Goal: Obtain resource: Download file/media

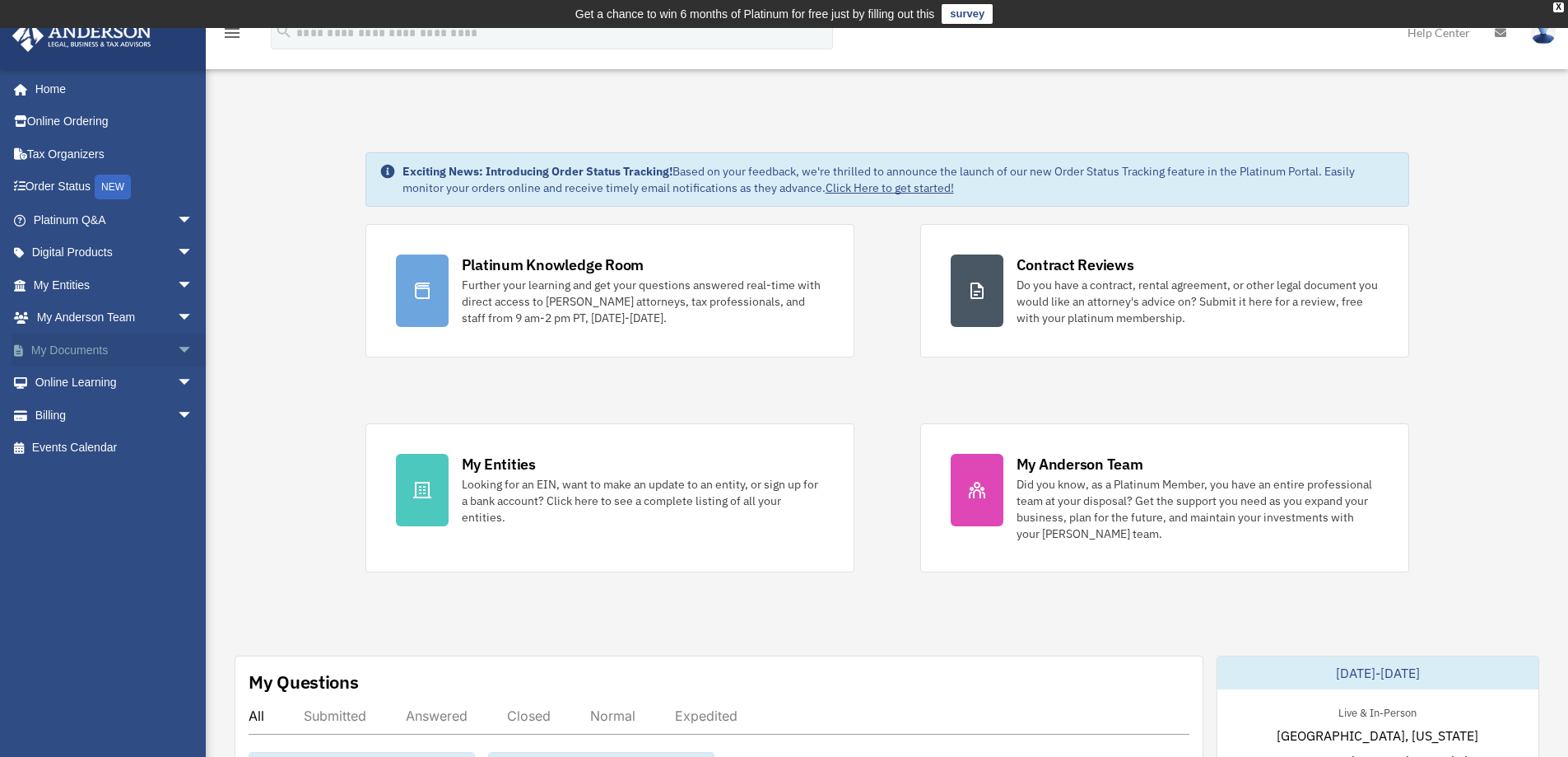
click at [179, 337] on span "arrow_drop_down" at bounding box center [192, 351] width 33 height 34
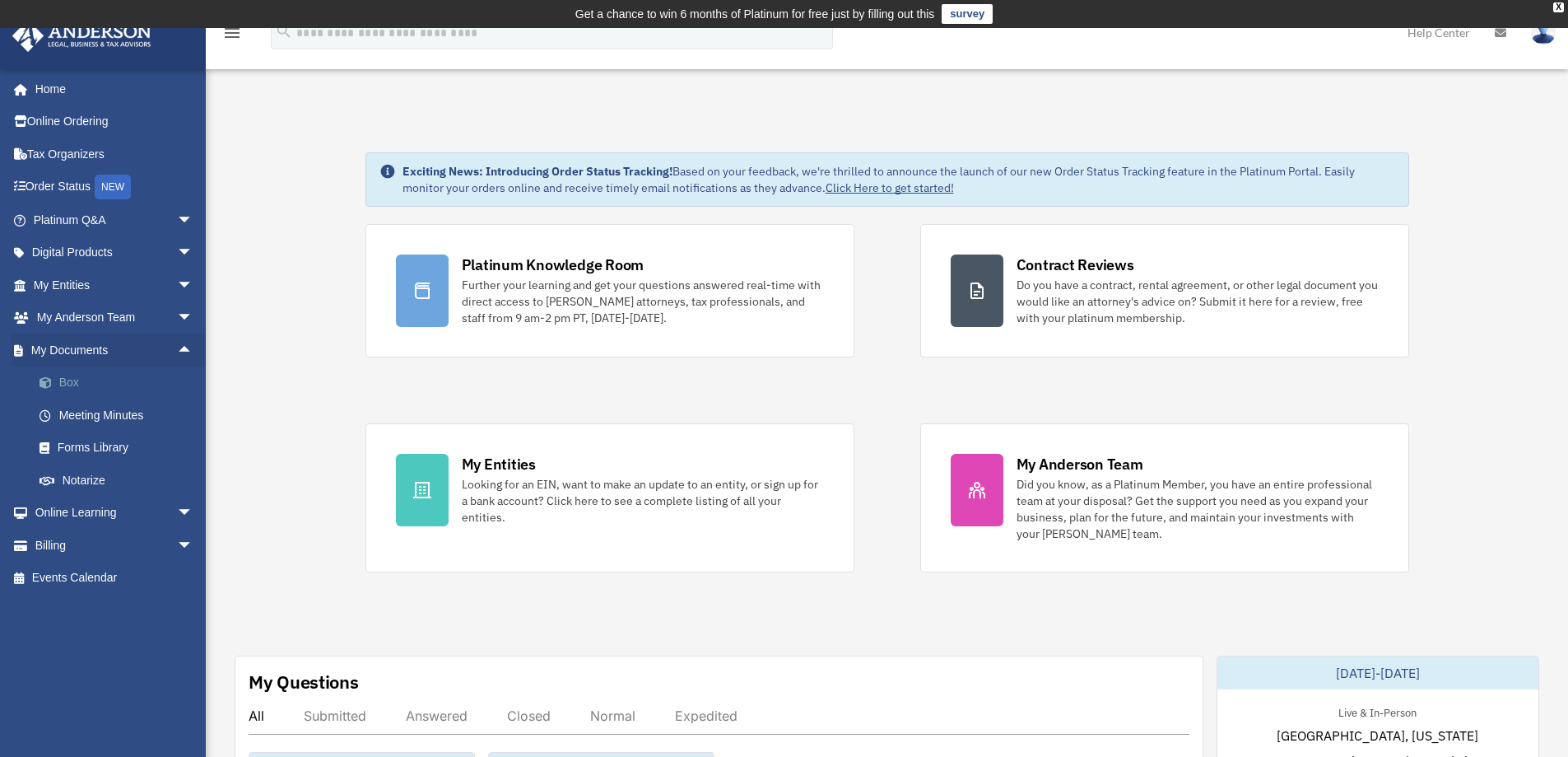
click at [69, 380] on link "Box" at bounding box center [120, 382] width 195 height 33
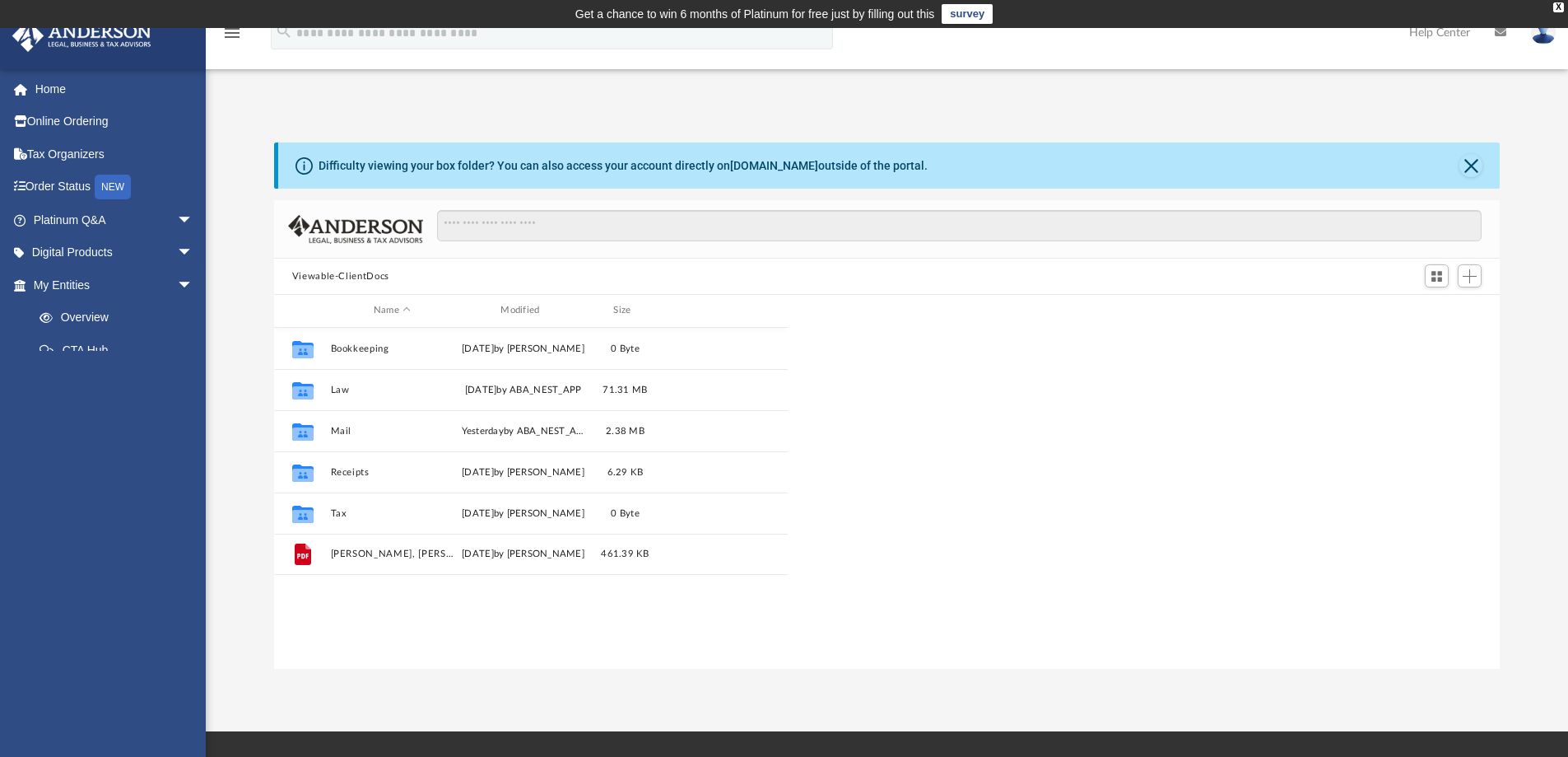
scroll to position [362, 1213]
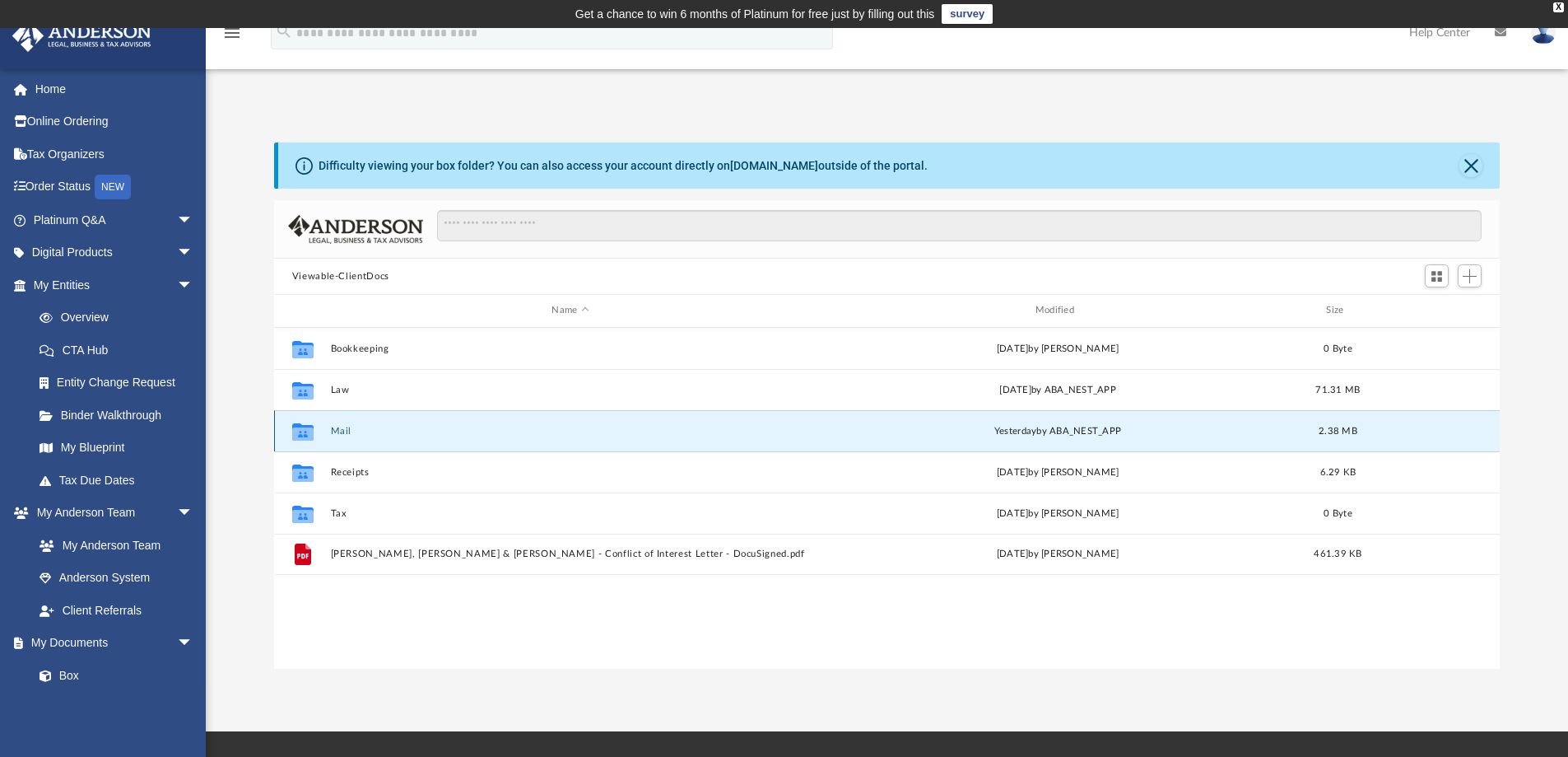
click at [337, 435] on button "Mail" at bounding box center [569, 431] width 479 height 11
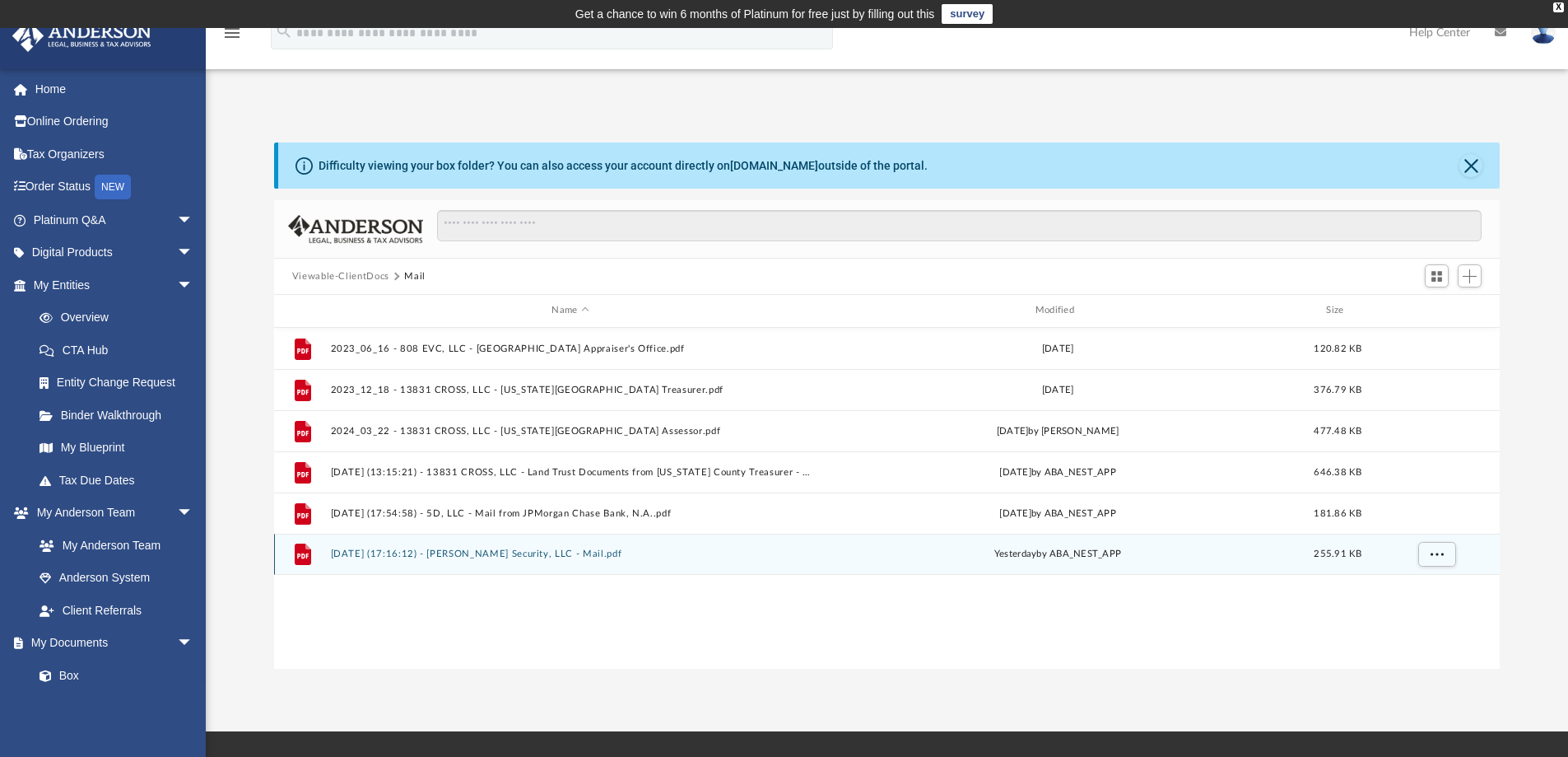
click at [539, 552] on button "2025.08.27 (17:16:12) - Edelman-Campbell Security, LLC - Mail.pdf" at bounding box center [569, 554] width 479 height 11
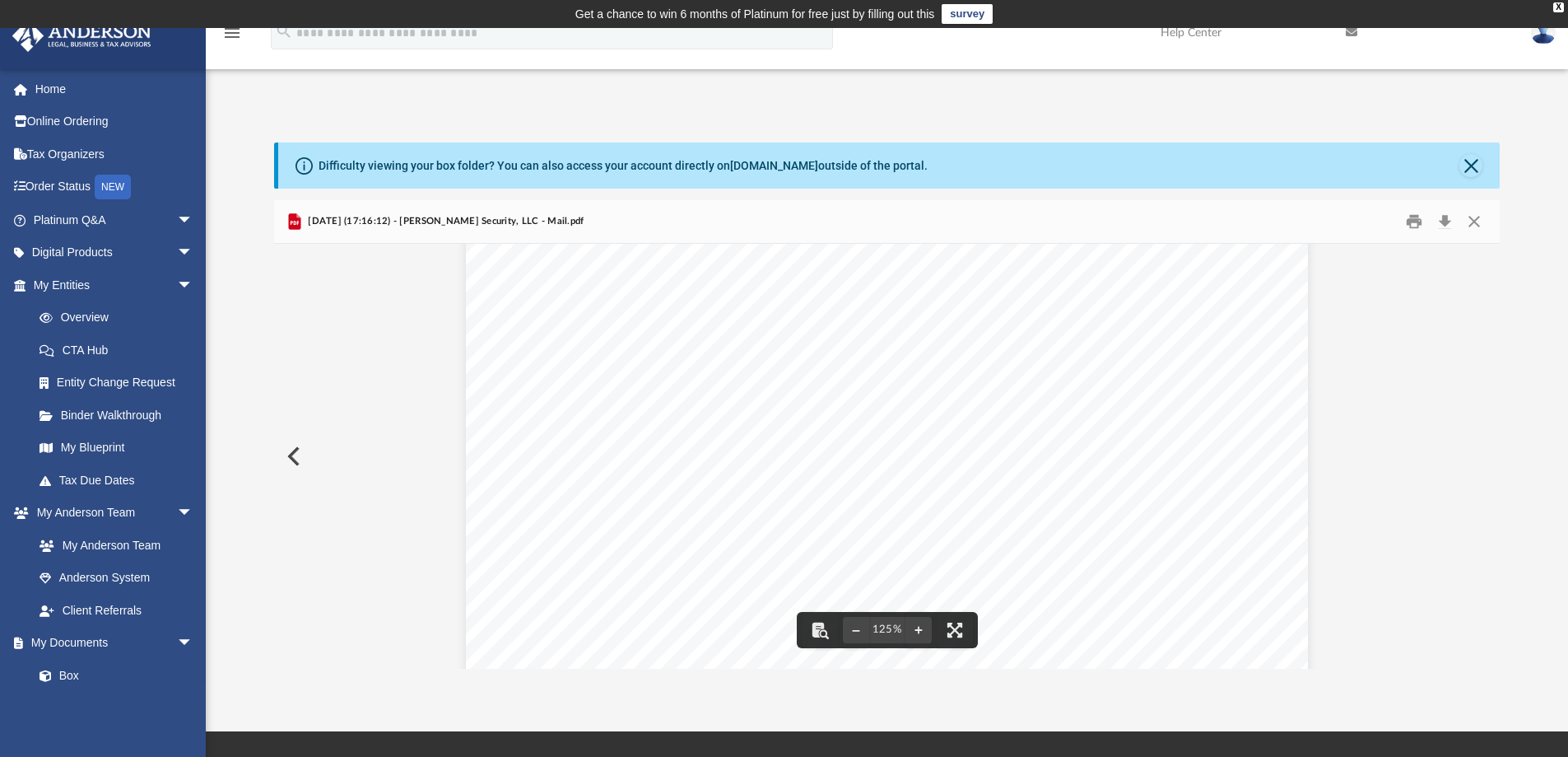
scroll to position [164, 0]
click at [1448, 216] on button "Download" at bounding box center [1444, 222] width 30 height 26
click at [1478, 167] on button "Close" at bounding box center [1471, 165] width 23 height 23
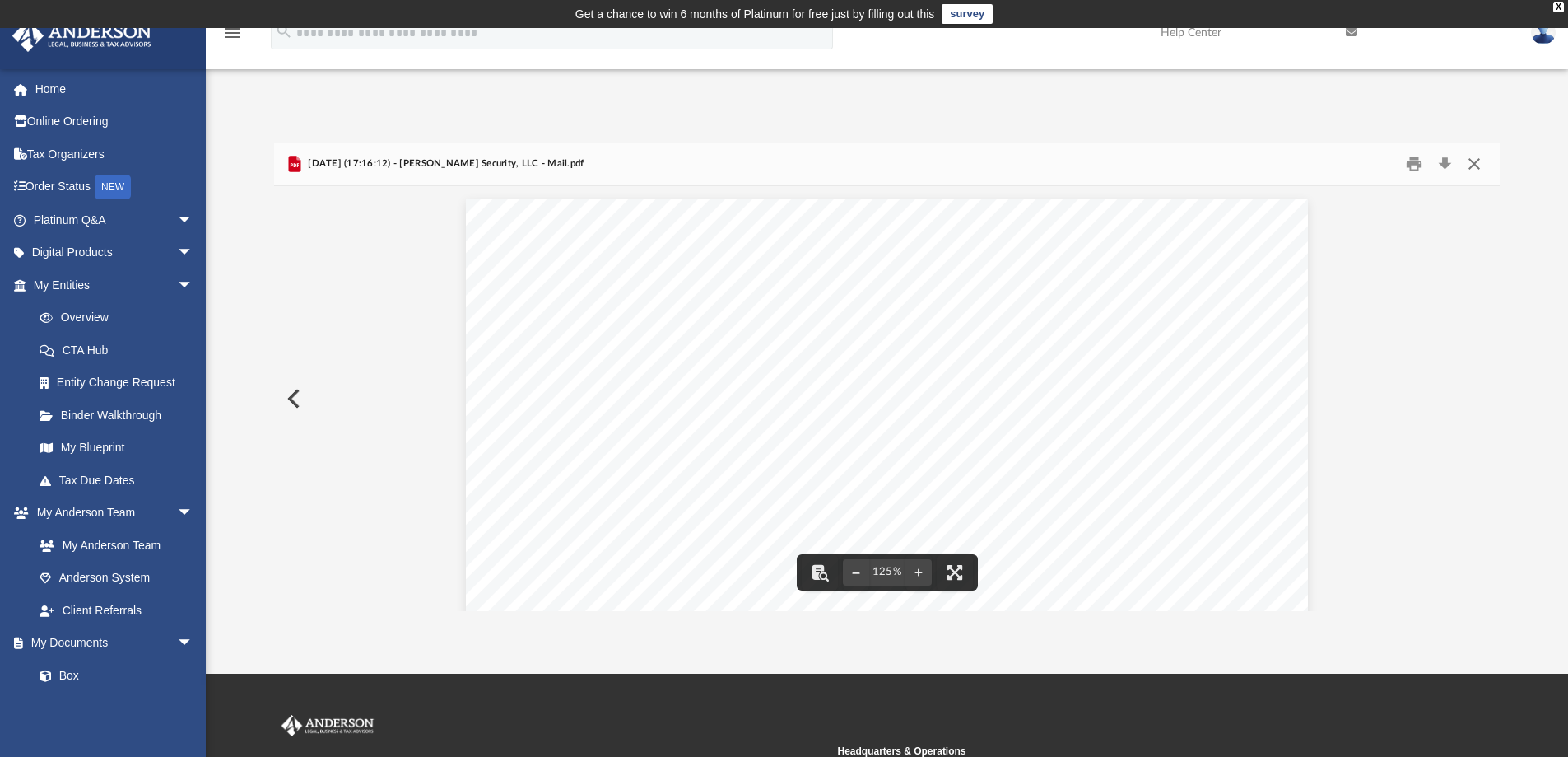
click at [1476, 170] on button "Close" at bounding box center [1474, 164] width 30 height 26
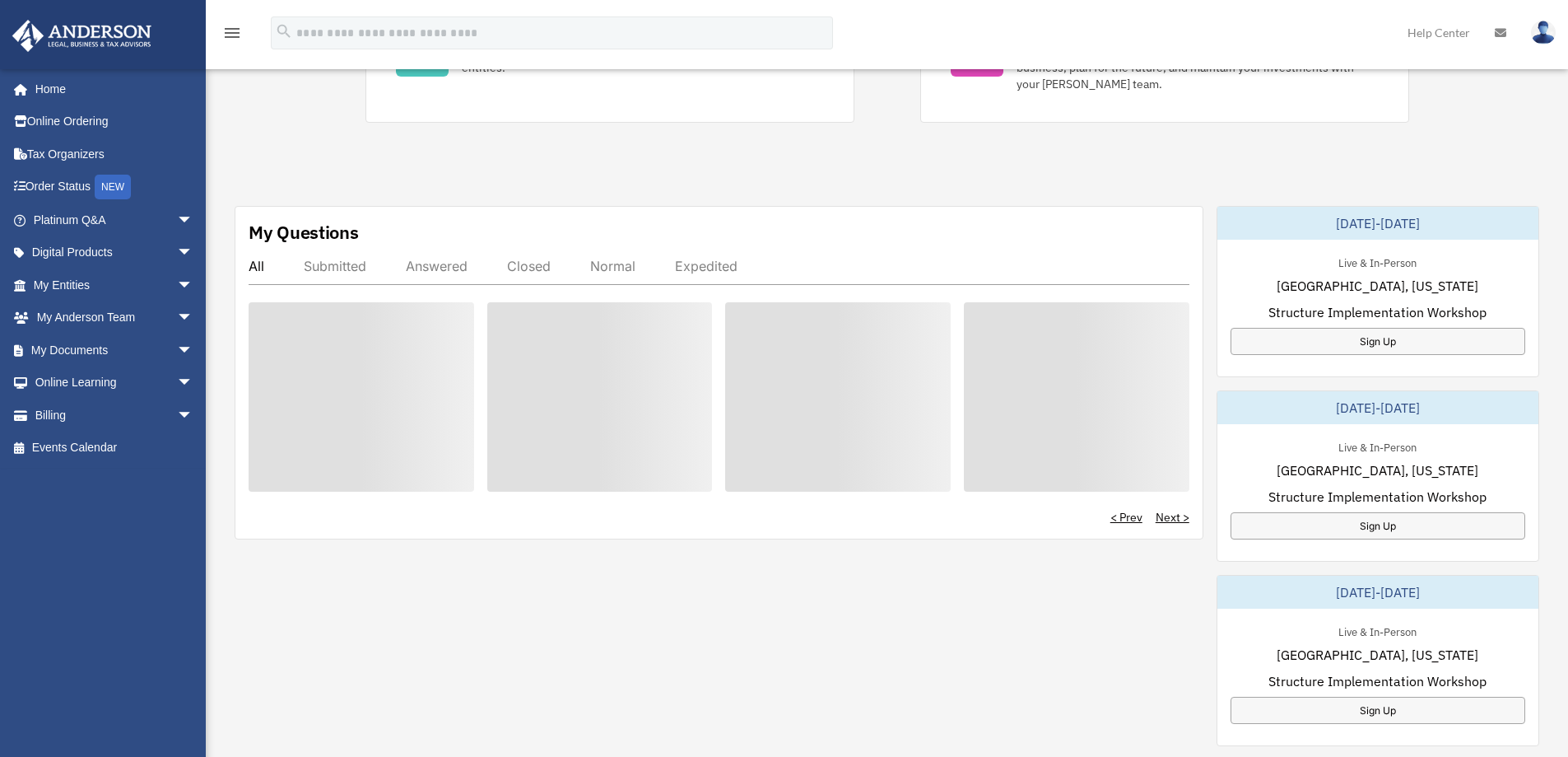
scroll to position [440, 0]
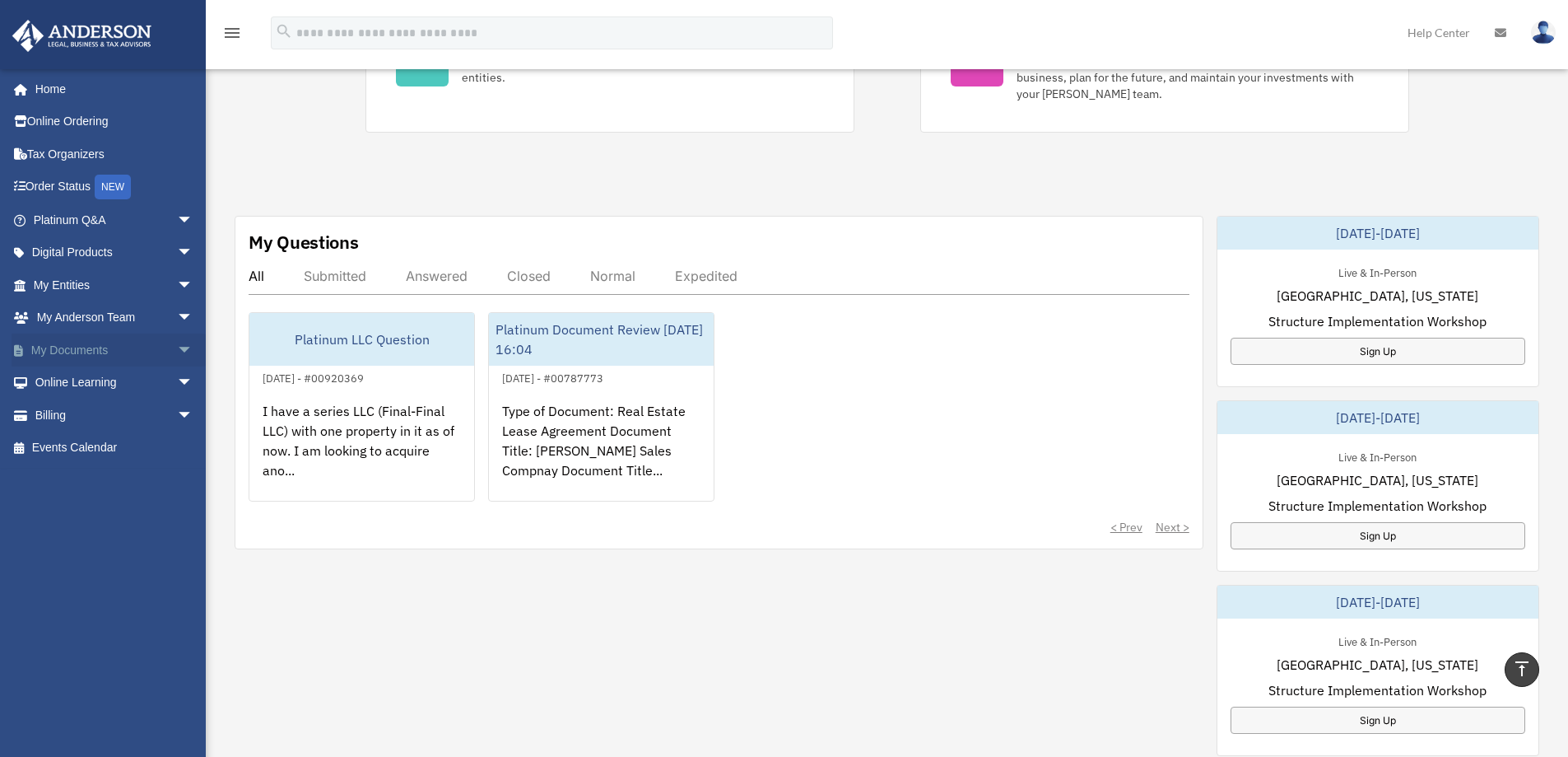
click at [177, 344] on span "arrow_drop_down" at bounding box center [192, 351] width 33 height 34
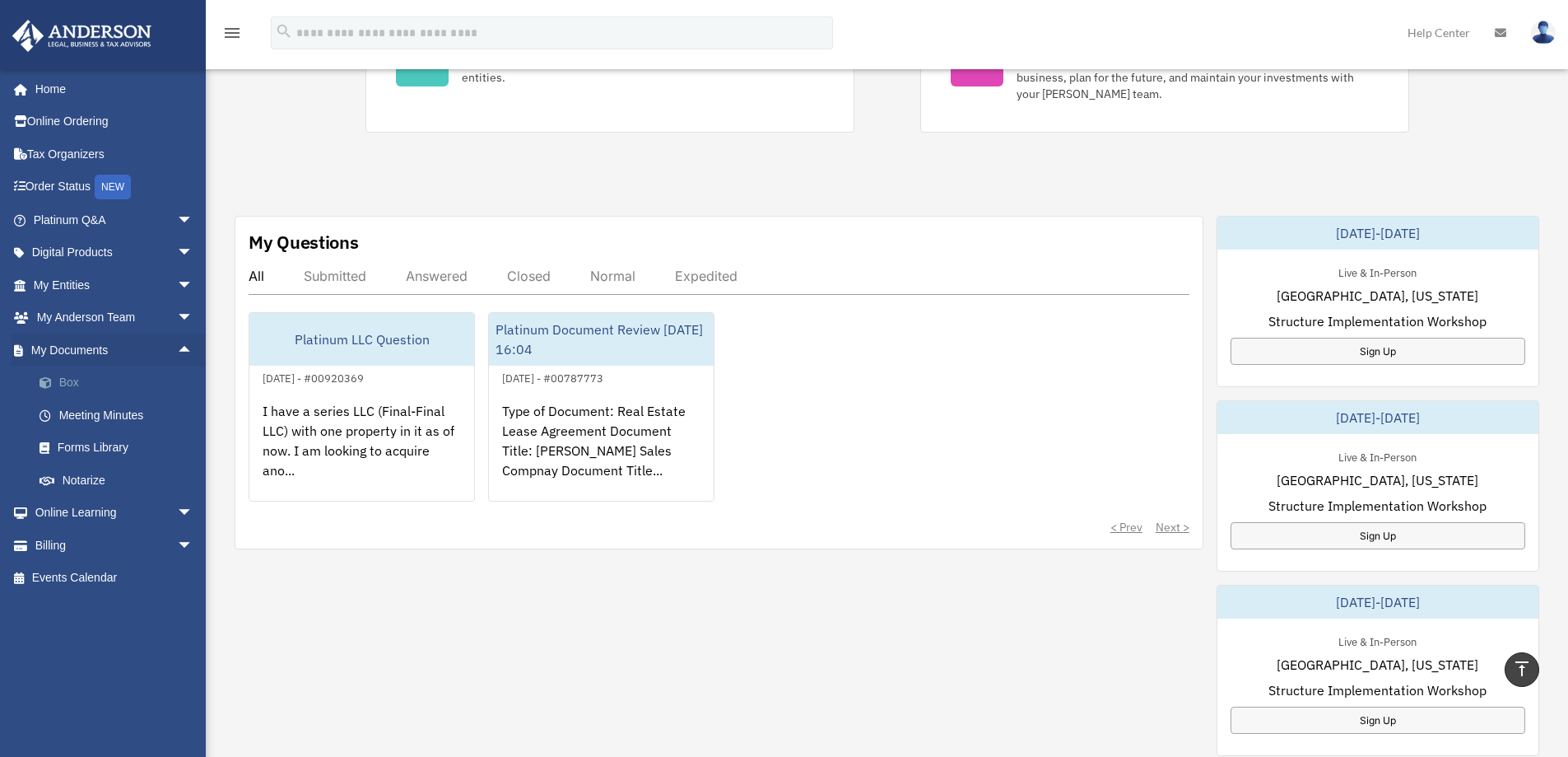
click at [79, 378] on link "Box" at bounding box center [120, 382] width 195 height 33
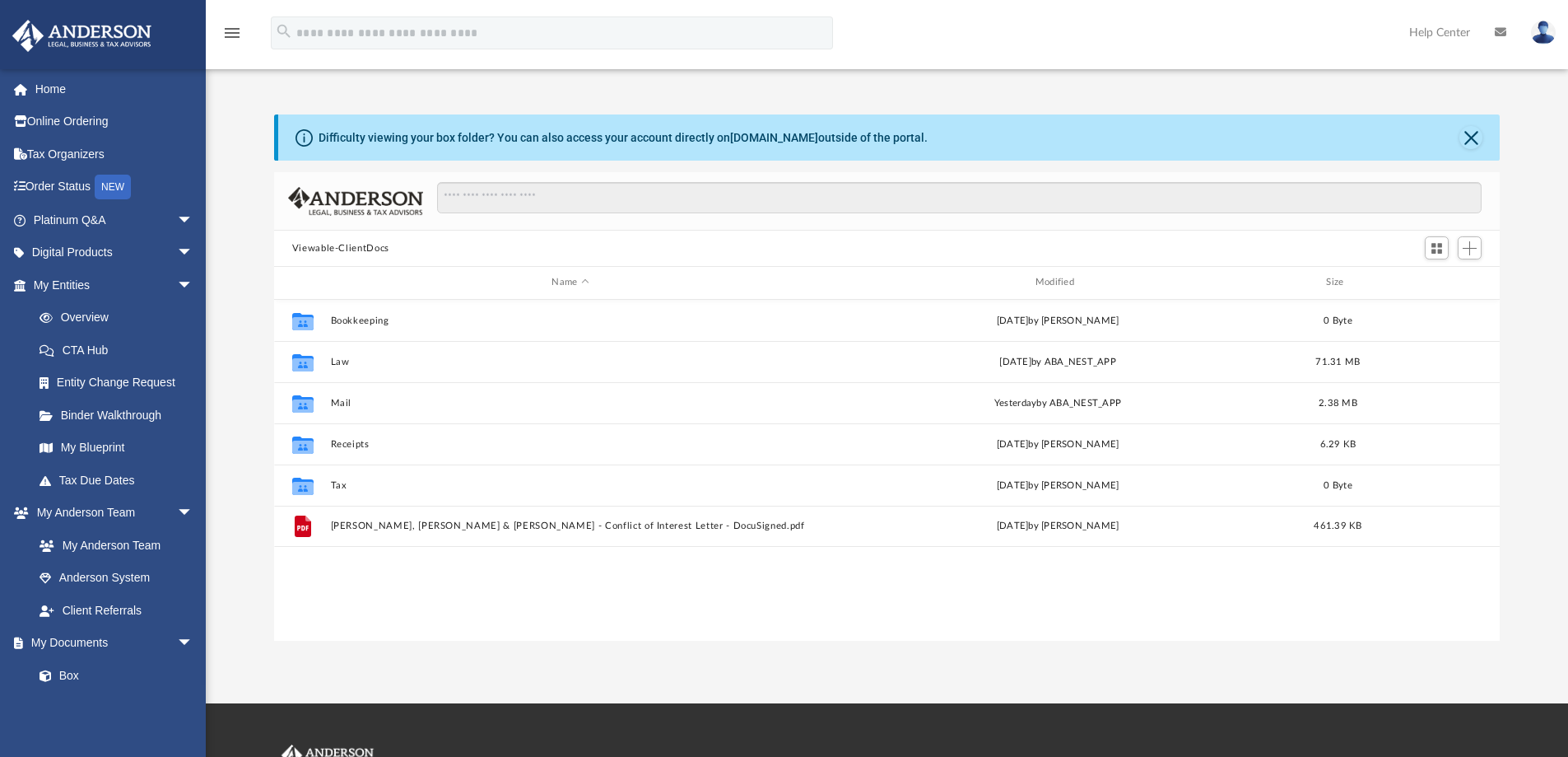
scroll to position [362, 1213]
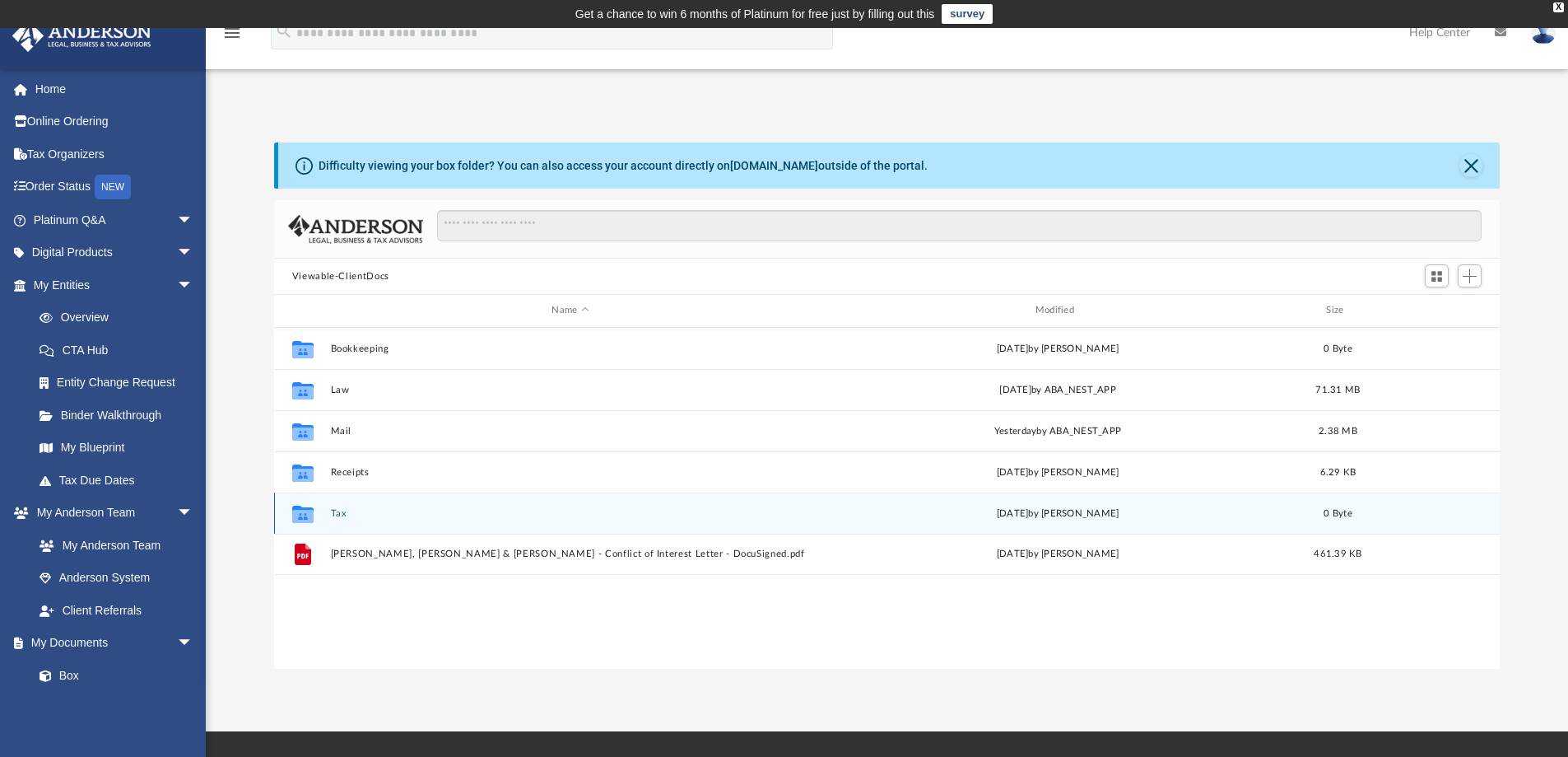
click at [331, 519] on button "Tax" at bounding box center [569, 513] width 479 height 11
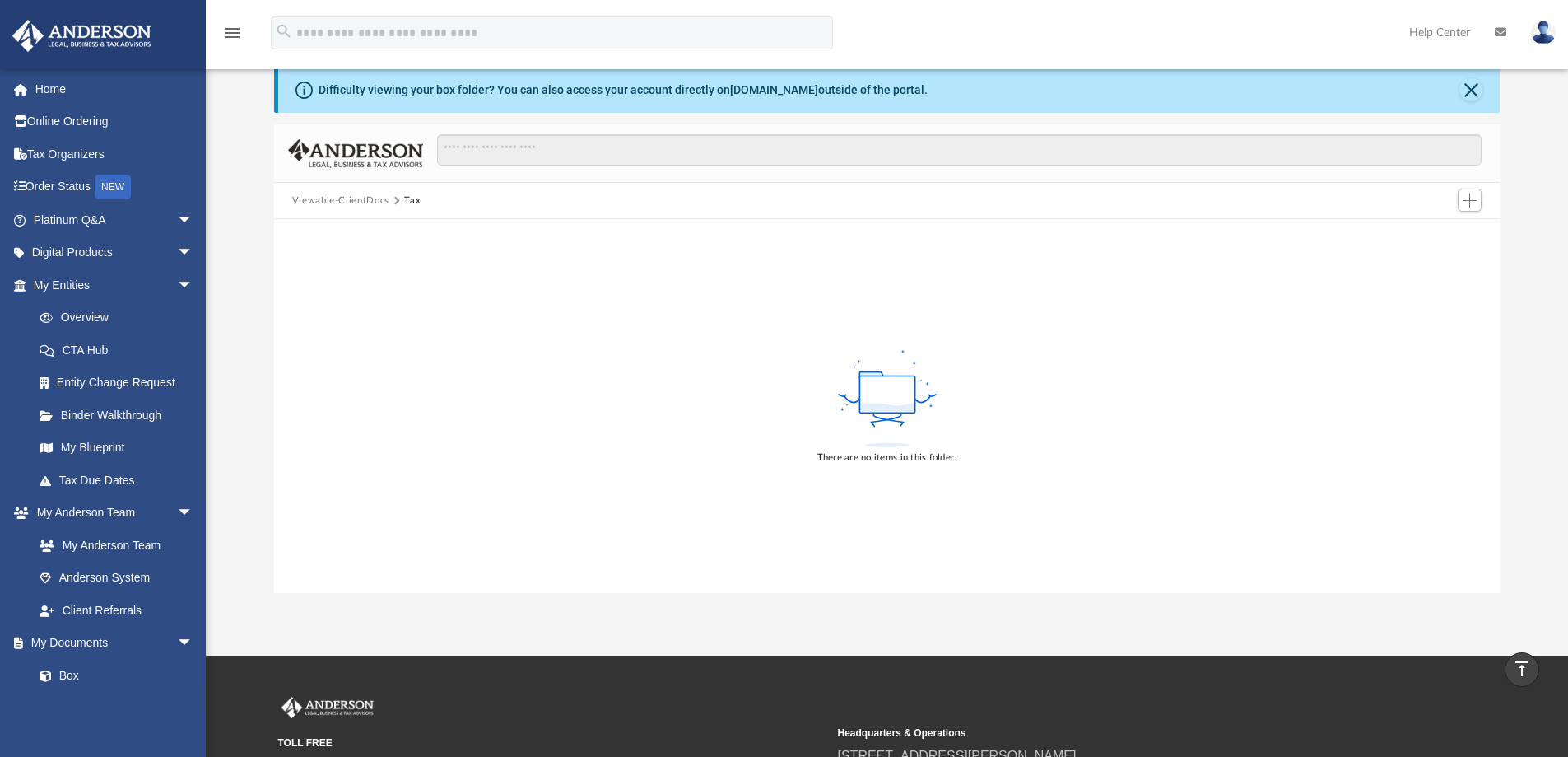
scroll to position [0, 0]
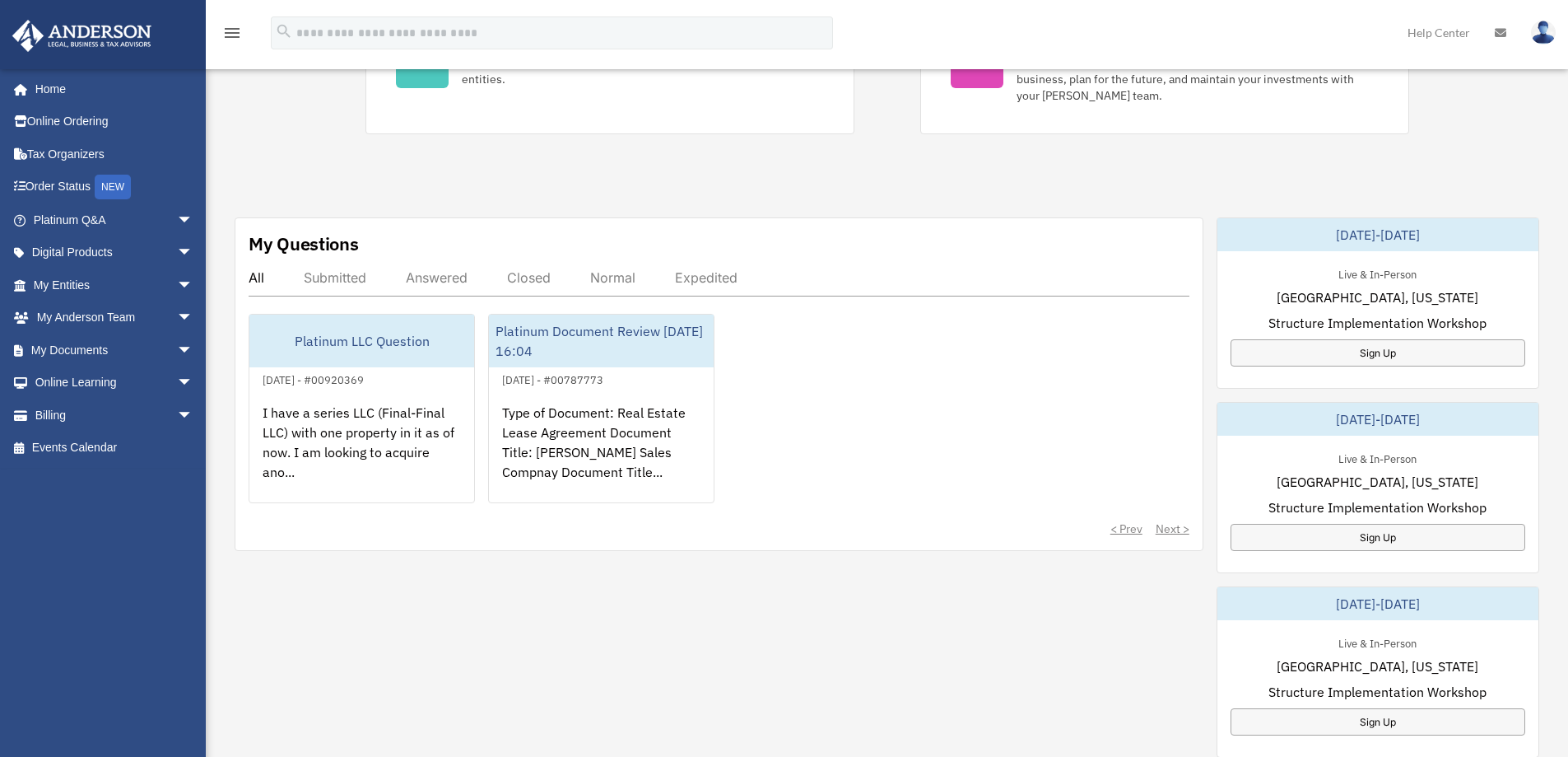
scroll to position [440, 0]
click at [177, 351] on span "arrow_drop_down" at bounding box center [192, 351] width 33 height 34
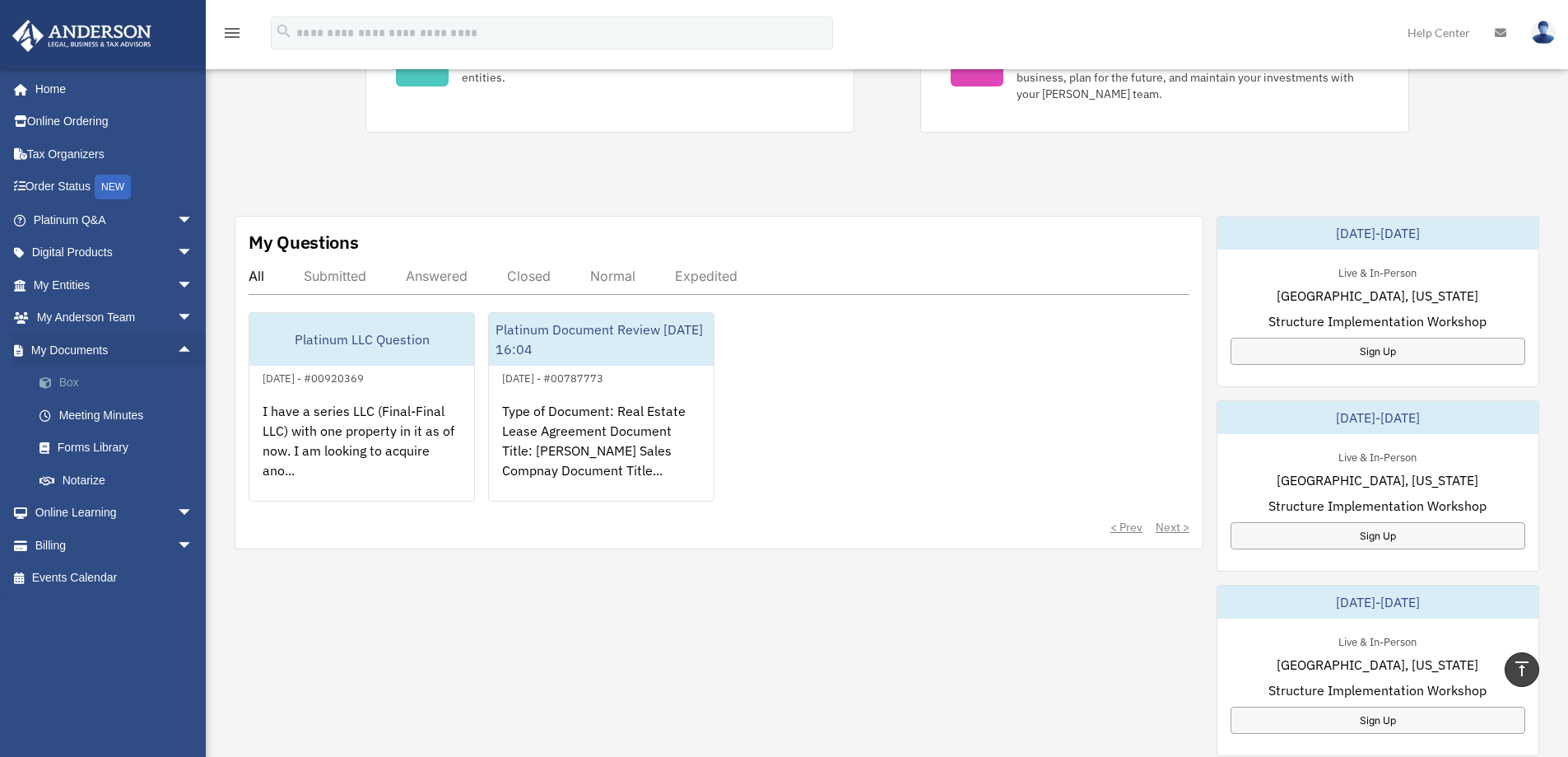
click at [73, 379] on link "Box" at bounding box center [120, 382] width 195 height 33
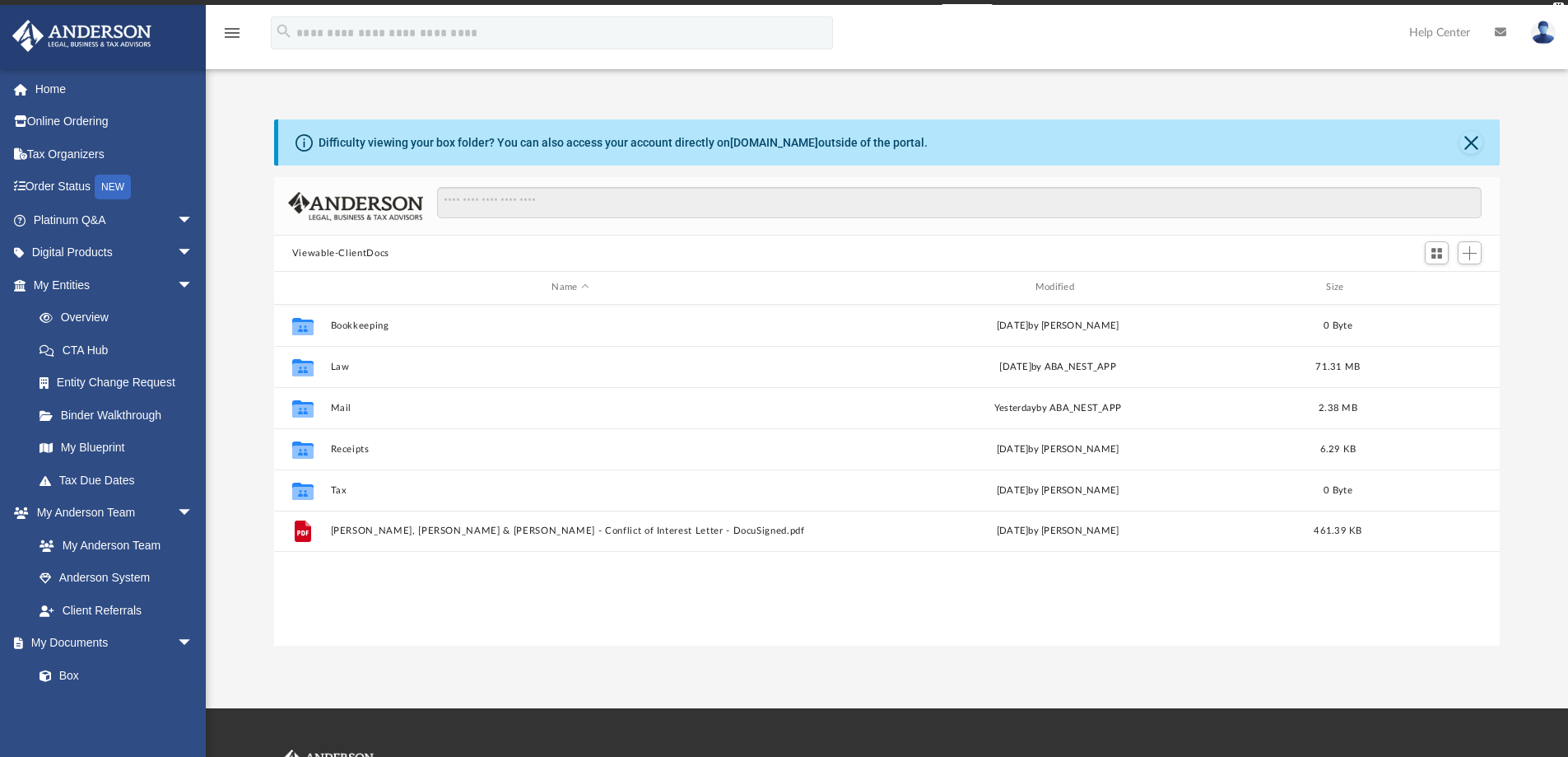
scroll to position [362, 1213]
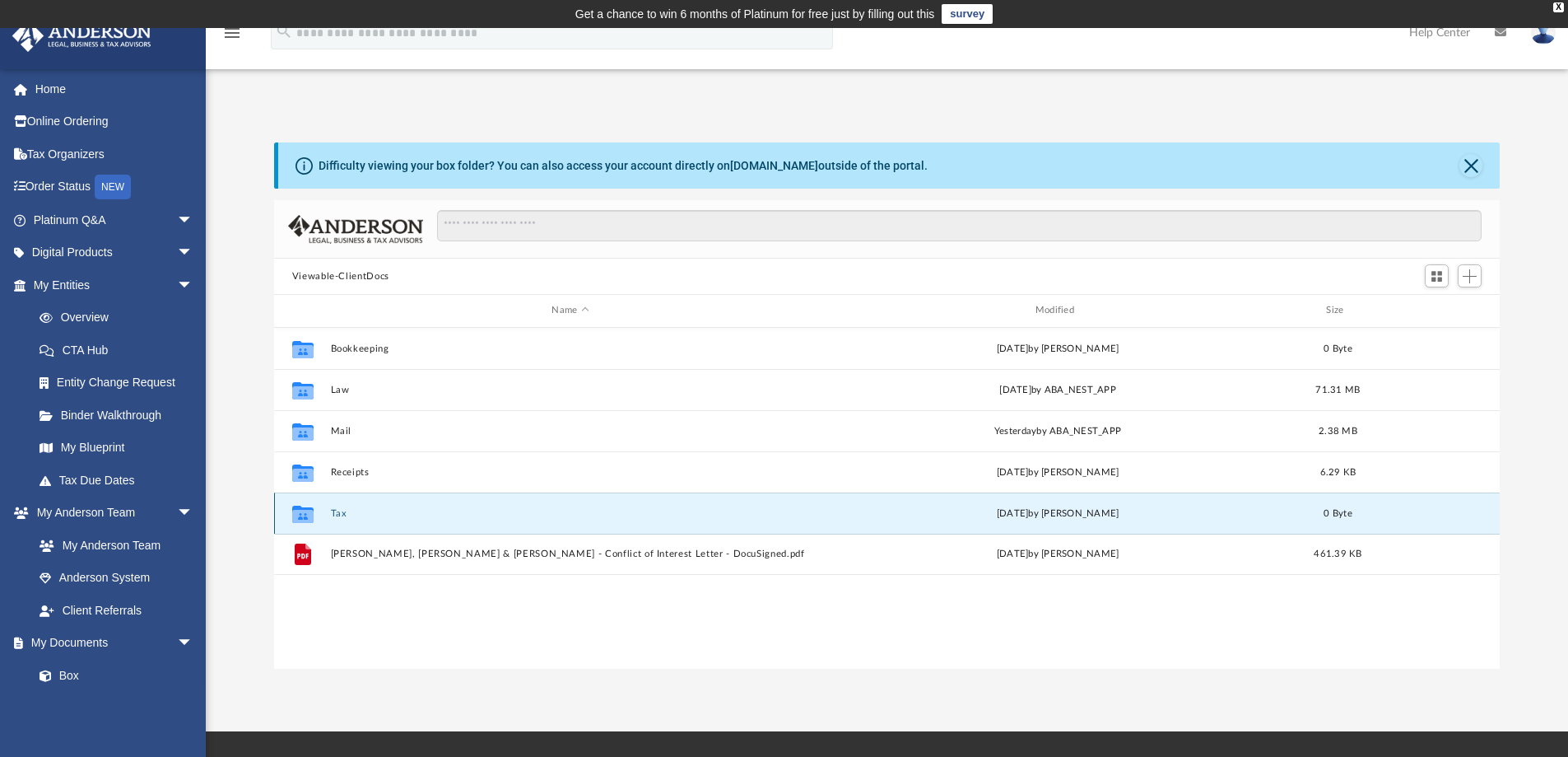
click at [343, 516] on button "Tax" at bounding box center [569, 513] width 479 height 11
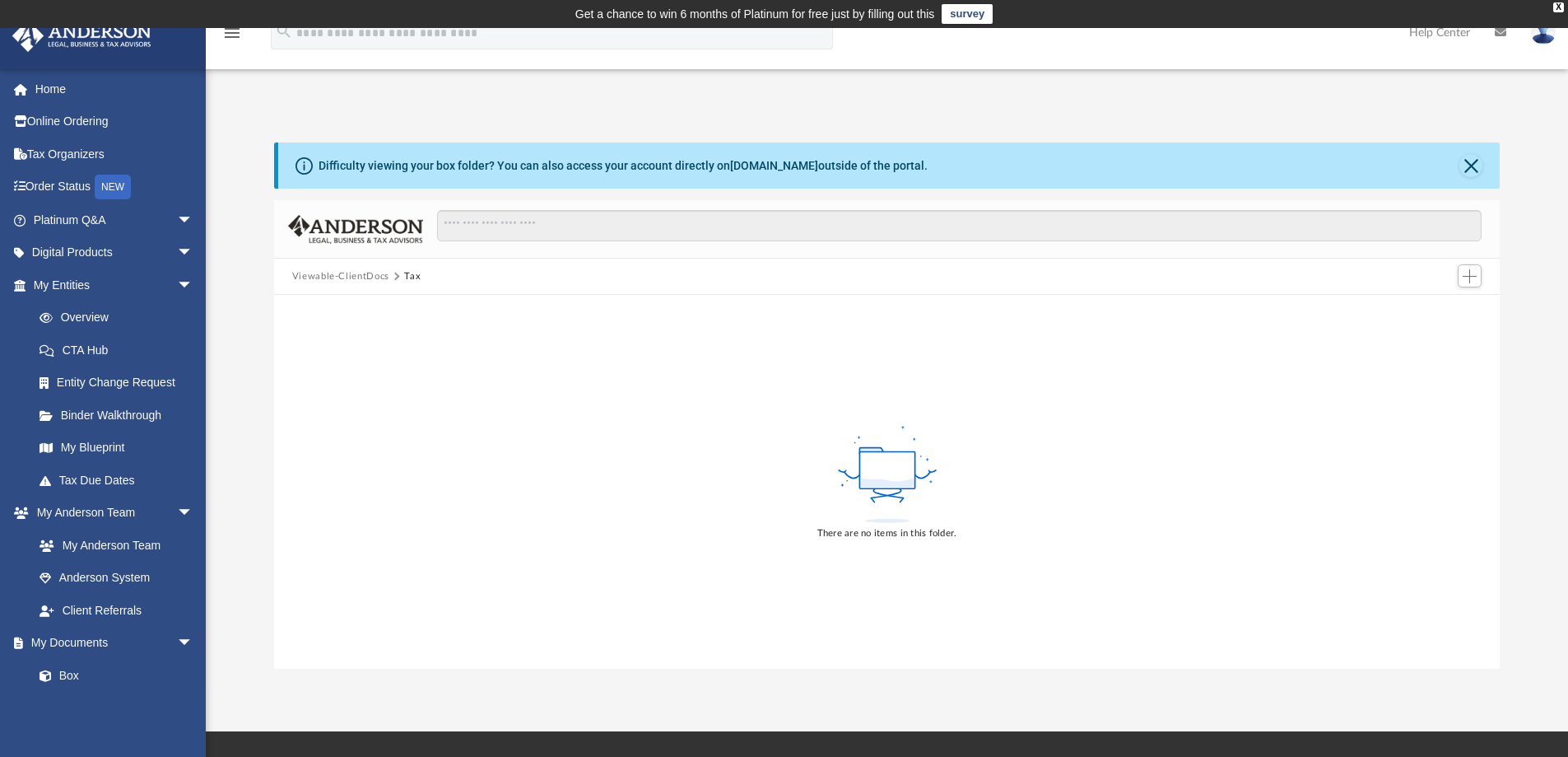
click at [332, 277] on button "Viewable-ClientDocs" at bounding box center [341, 276] width 97 height 15
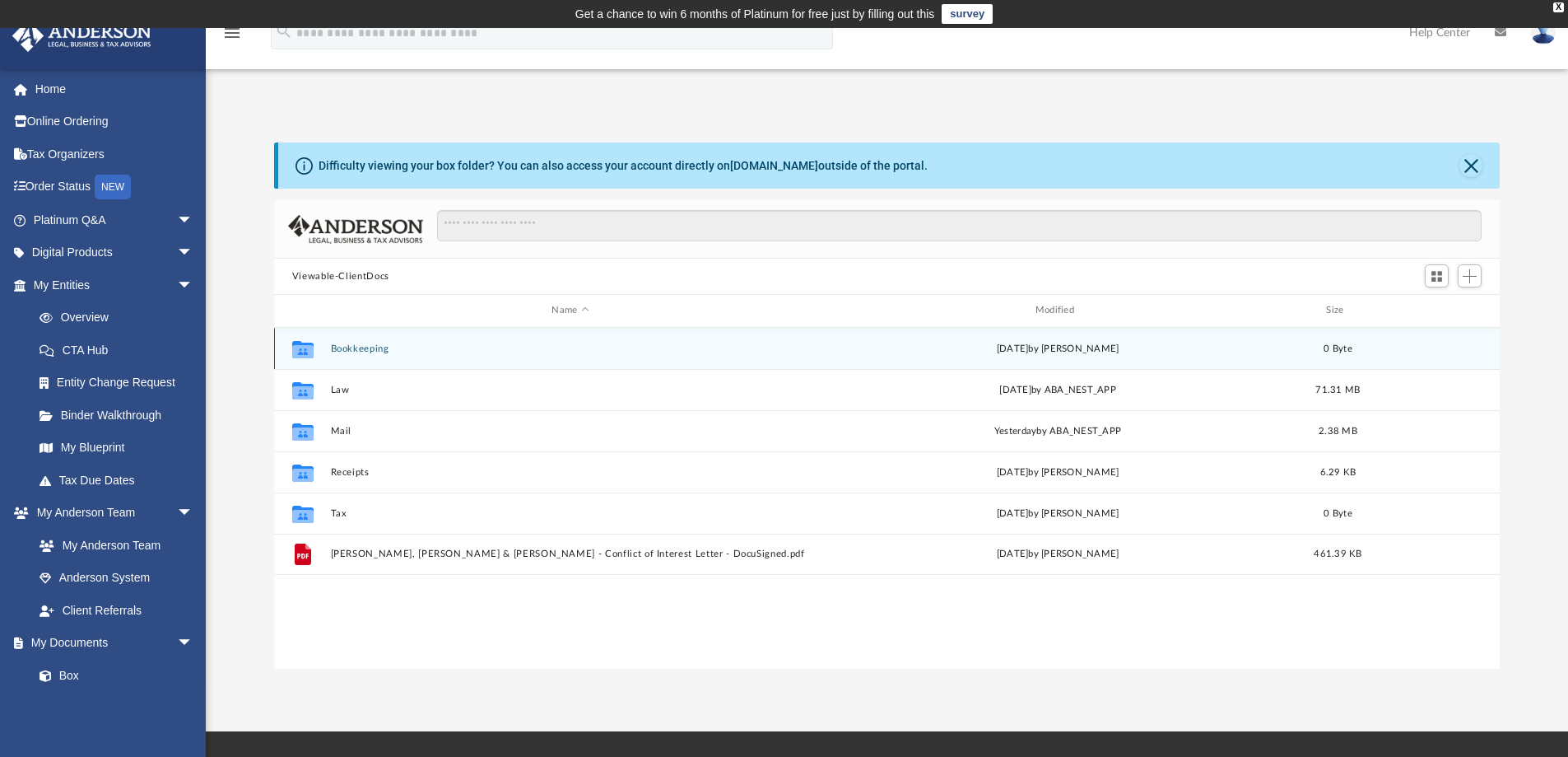
click at [357, 350] on button "Bookkeeping" at bounding box center [569, 349] width 479 height 11
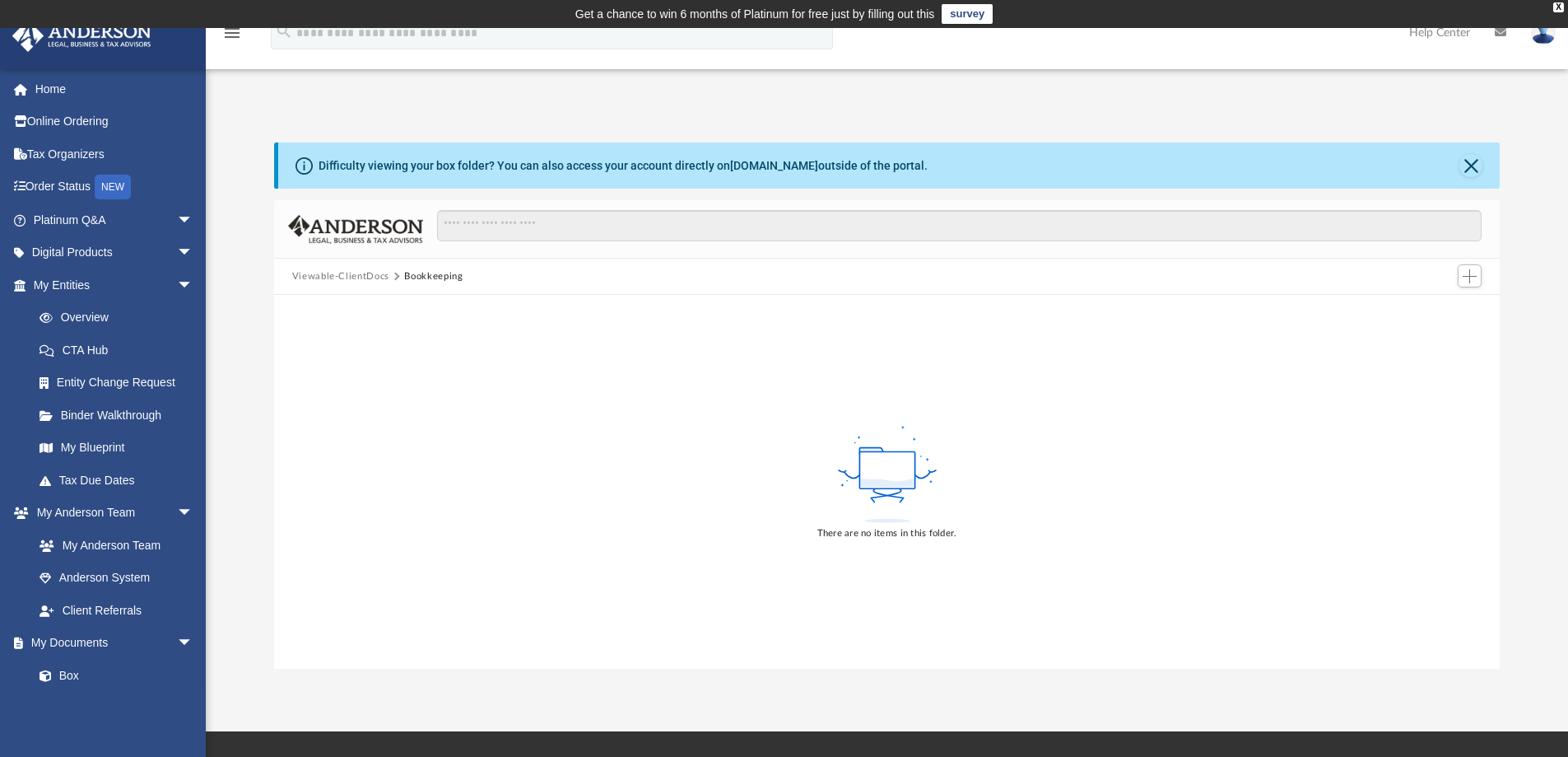
click at [350, 280] on button "Viewable-ClientDocs" at bounding box center [341, 276] width 97 height 15
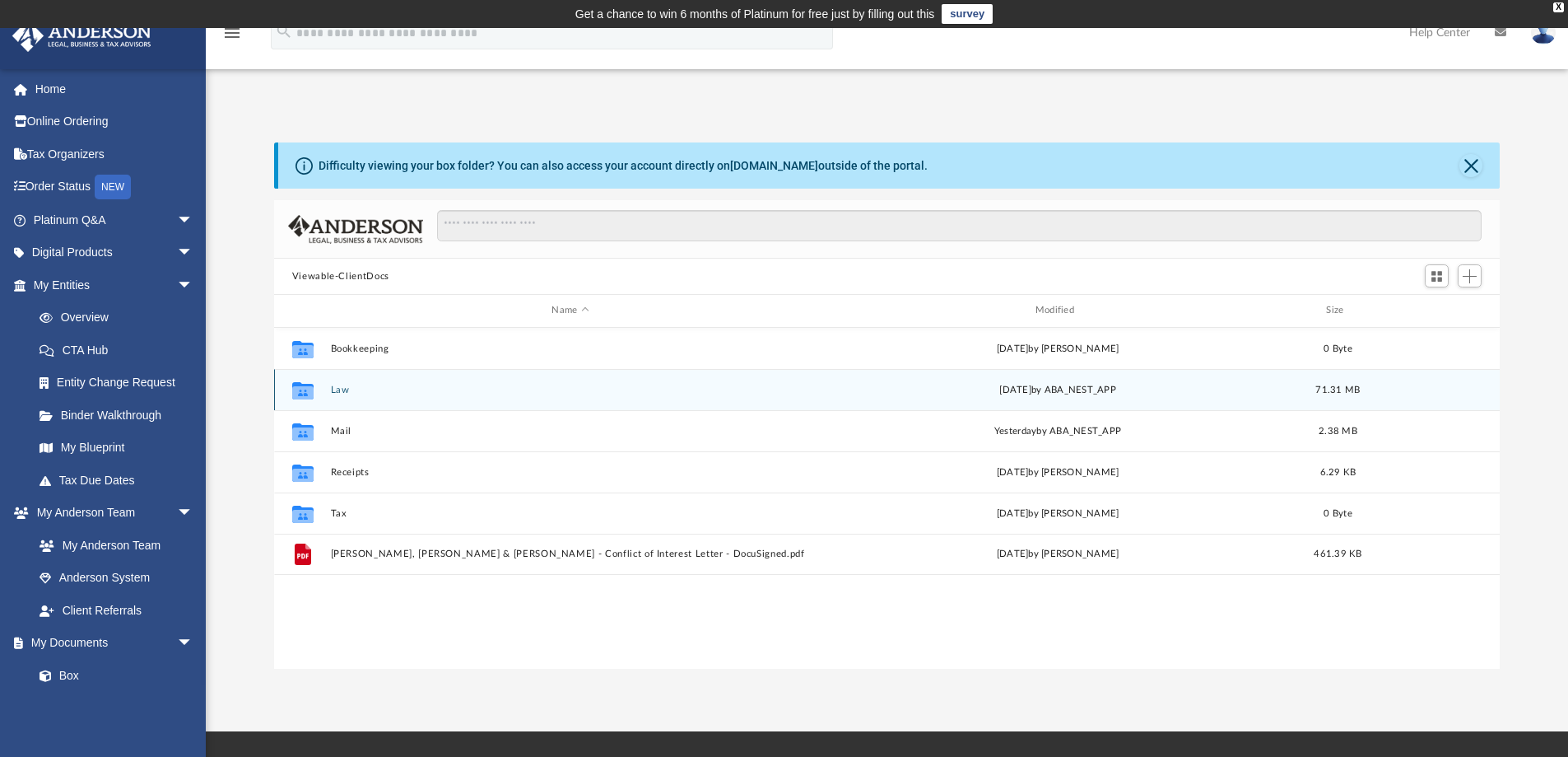
click at [330, 388] on button "Law" at bounding box center [569, 390] width 479 height 11
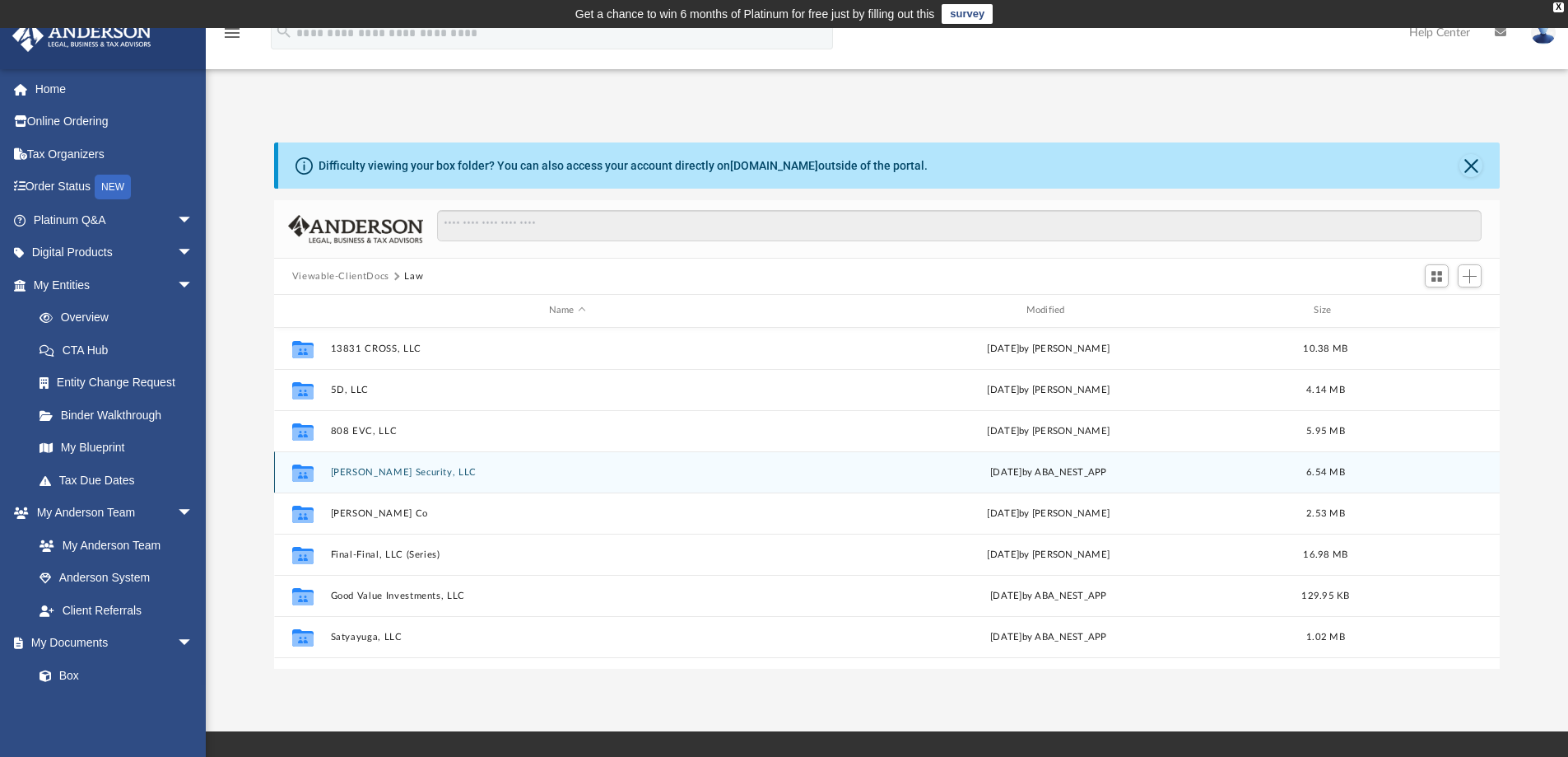
click at [368, 471] on button "[PERSON_NAME] Security, LLC" at bounding box center [567, 473] width 474 height 11
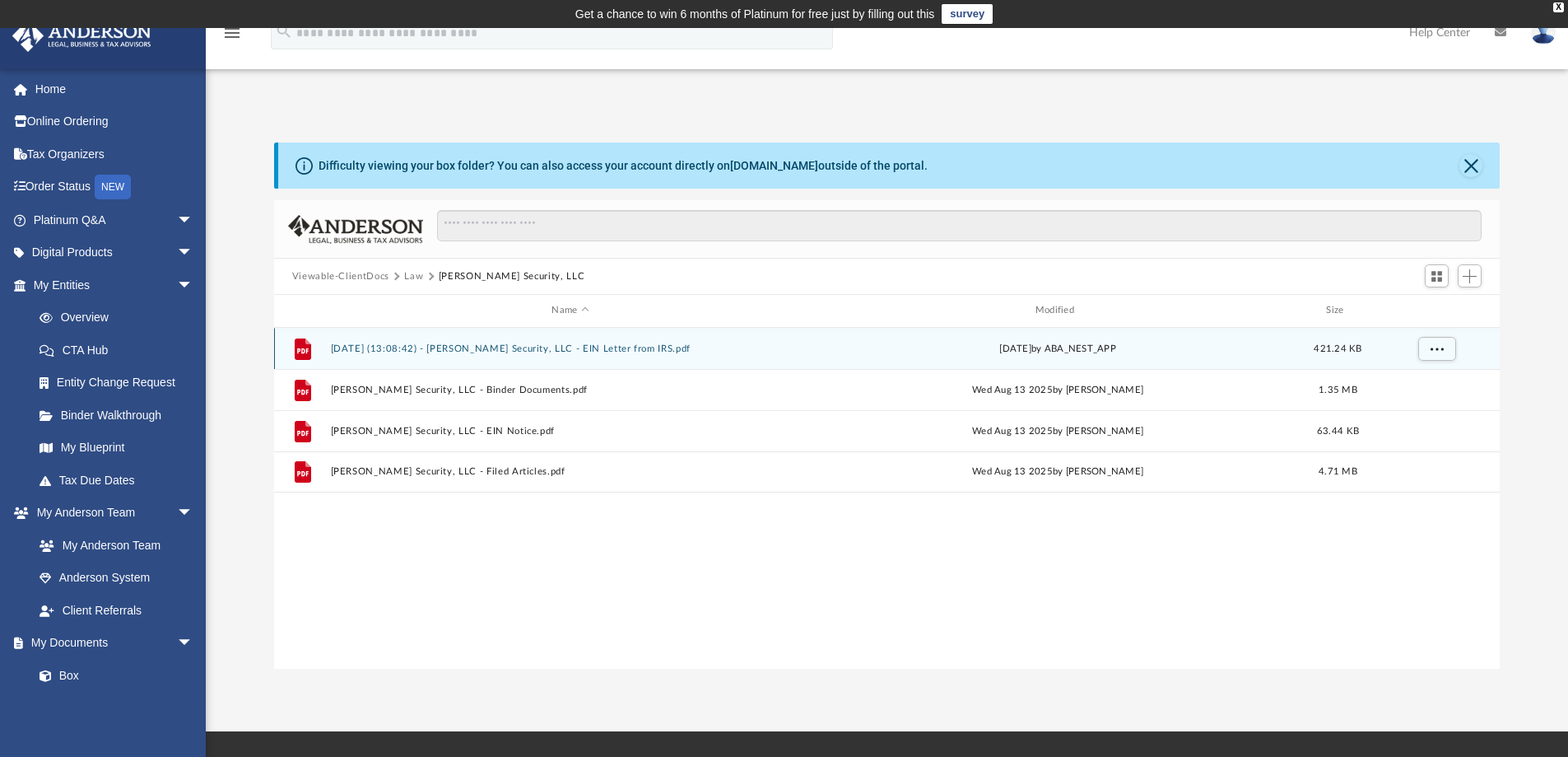
click at [663, 352] on button "[DATE] (13:08:42) - [PERSON_NAME] Security, LLC - EIN Letter from IRS.pdf" at bounding box center [569, 349] width 479 height 11
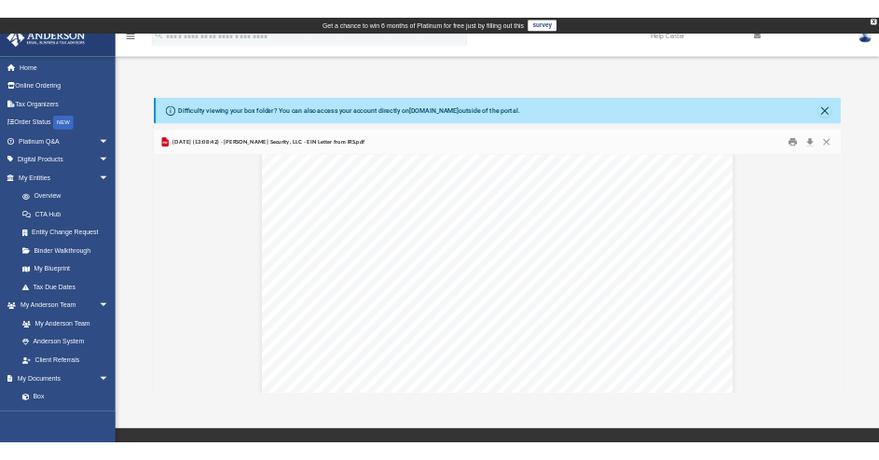
scroll to position [0, 0]
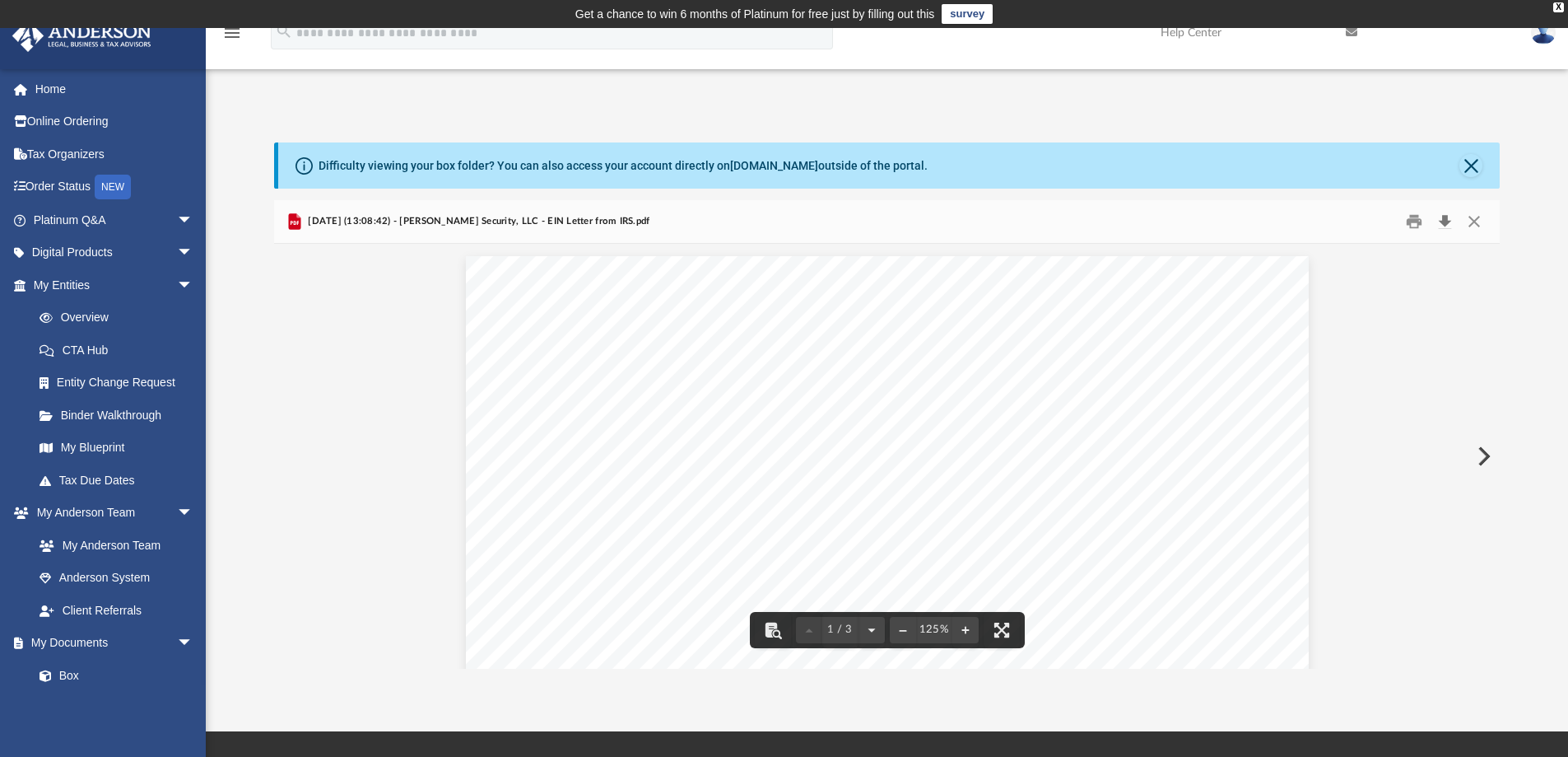
click at [1437, 219] on button "Download" at bounding box center [1444, 222] width 30 height 26
click at [1476, 229] on button "Close" at bounding box center [1474, 222] width 30 height 26
